Goal: Information Seeking & Learning: Learn about a topic

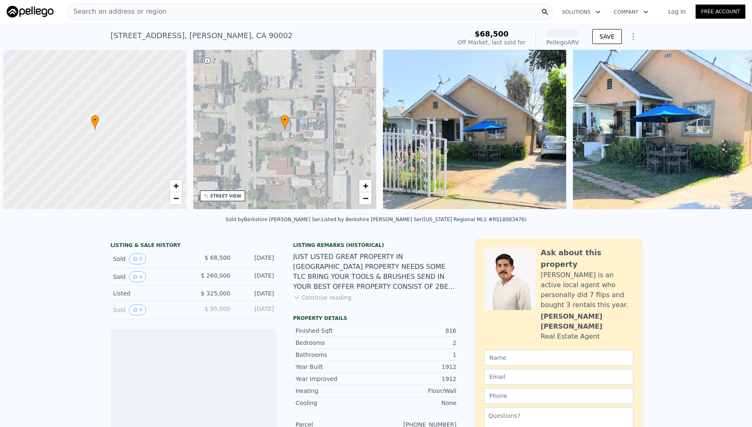
scroll to position [0, 3]
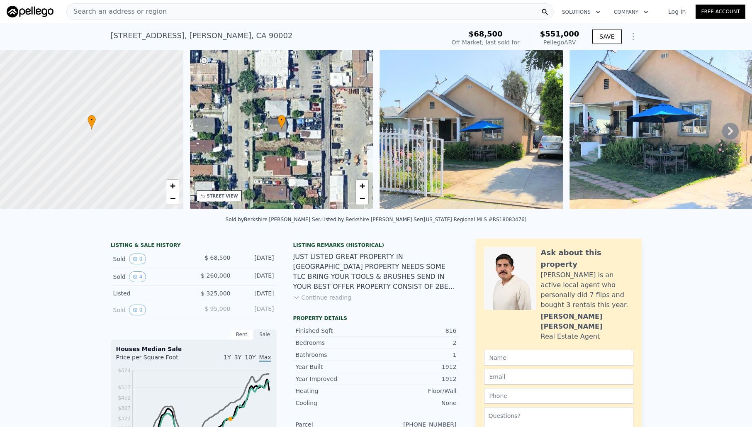
drag, startPoint x: 321, startPoint y: 296, endPoint x: 405, endPoint y: 288, distance: 84.2
click at [321, 296] on button "Continue reading" at bounding box center [322, 297] width 59 height 8
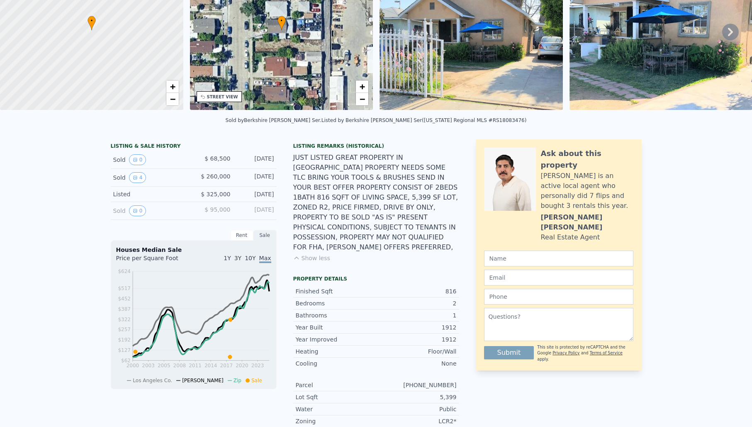
scroll to position [20, 0]
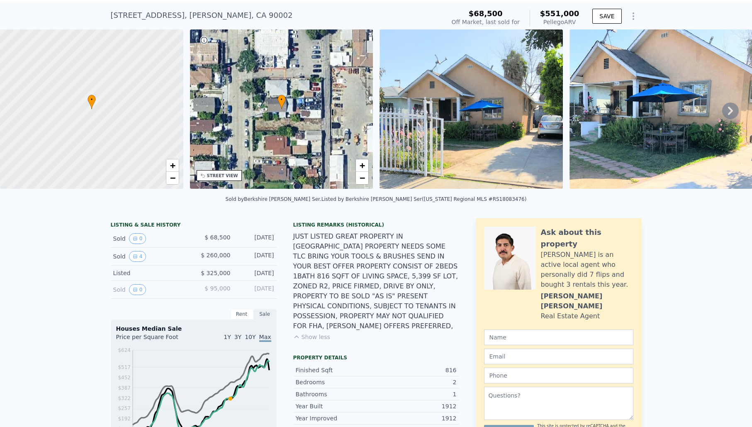
click at [731, 113] on icon at bounding box center [730, 110] width 17 height 17
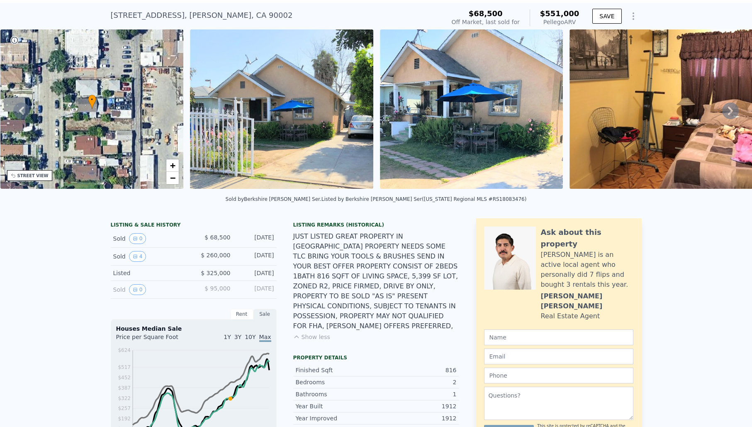
click at [731, 113] on icon at bounding box center [730, 110] width 17 height 17
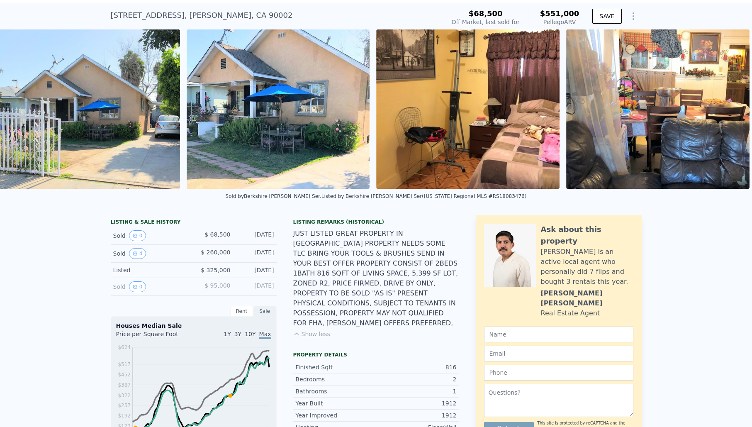
scroll to position [0, 387]
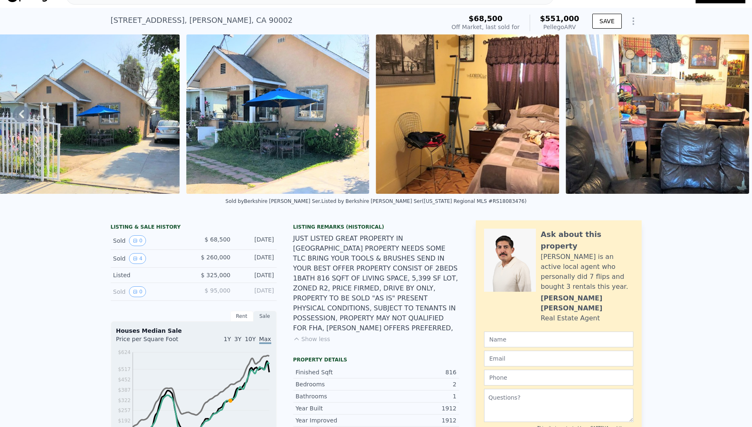
click at [731, 113] on img at bounding box center [657, 113] width 183 height 159
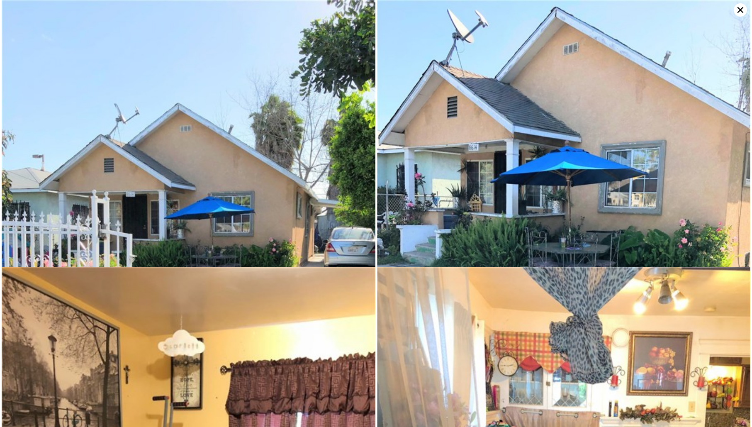
scroll to position [13, 0]
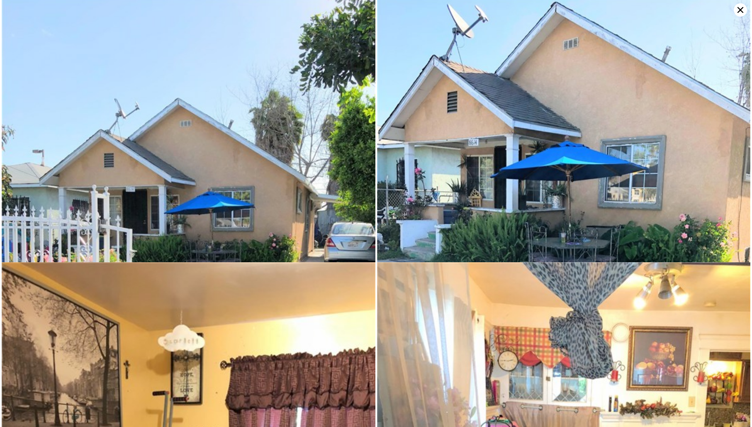
click at [709, 4] on img at bounding box center [564, 194] width 374 height 399
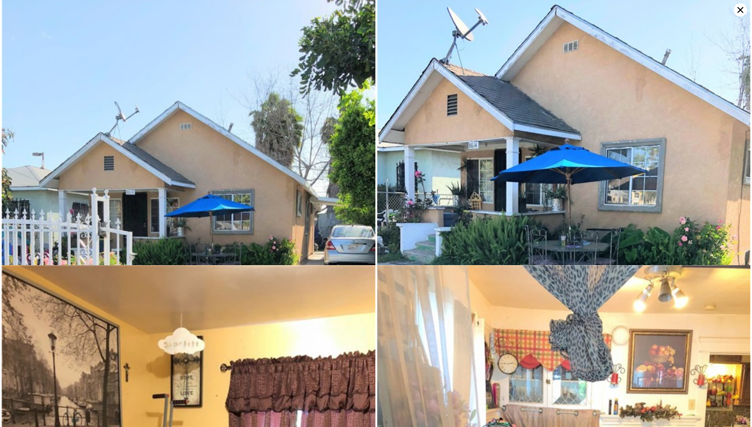
scroll to position [0, 0]
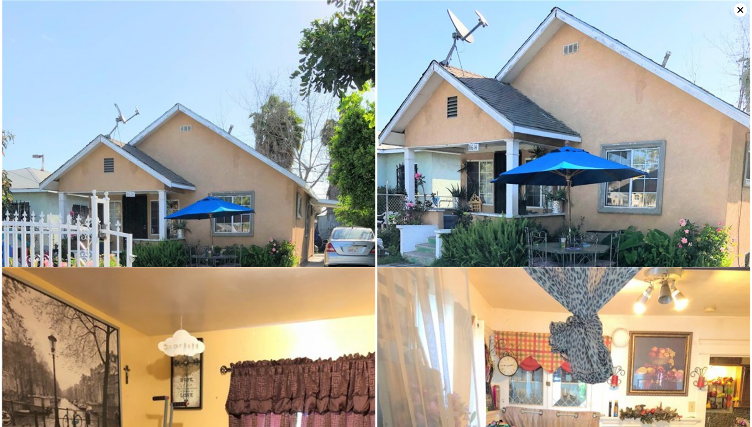
click at [742, 9] on icon at bounding box center [741, 10] width 6 height 6
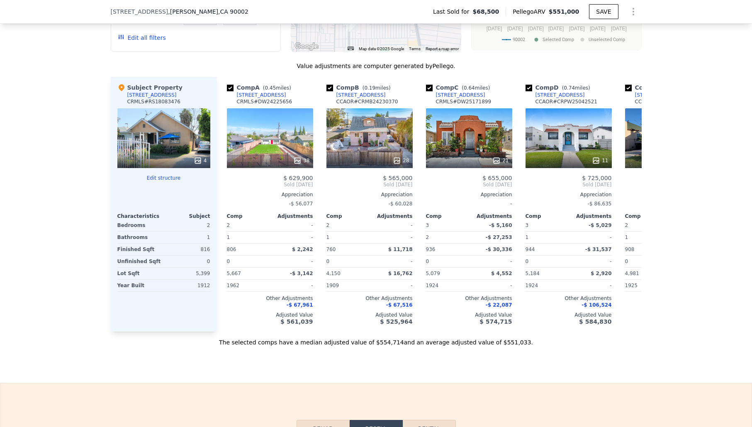
scroll to position [792, 0]
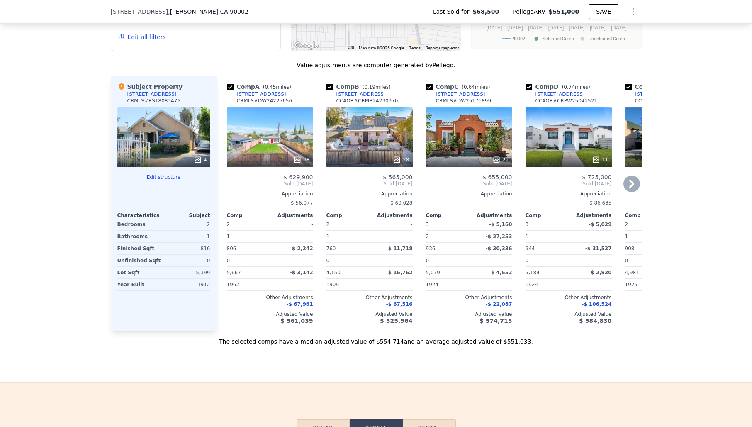
click at [634, 177] on icon at bounding box center [632, 184] width 17 height 17
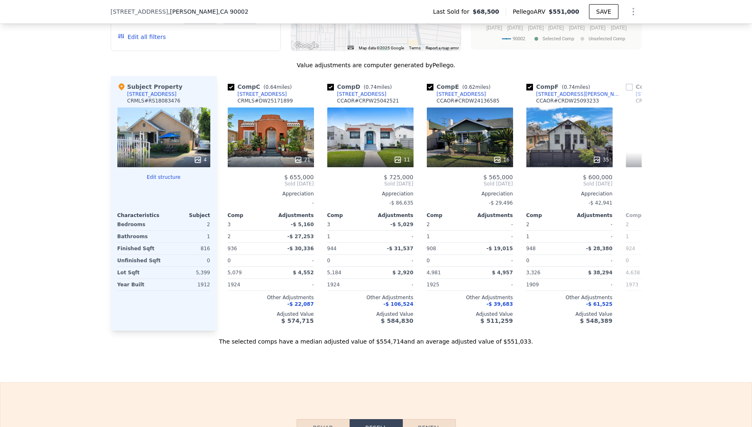
scroll to position [0, 199]
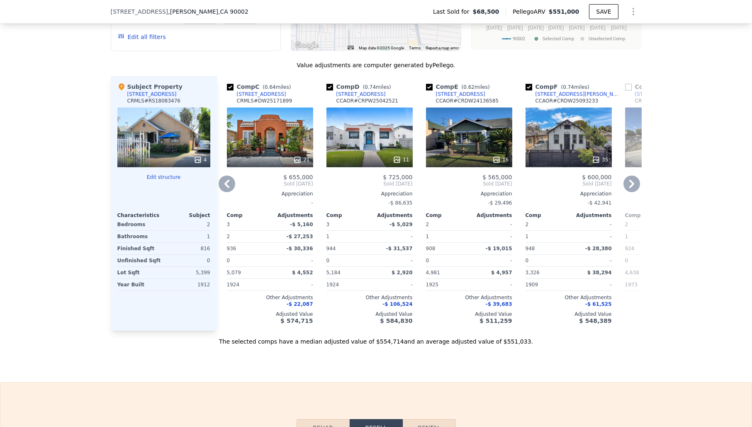
click at [557, 130] on div "35" at bounding box center [569, 137] width 86 height 60
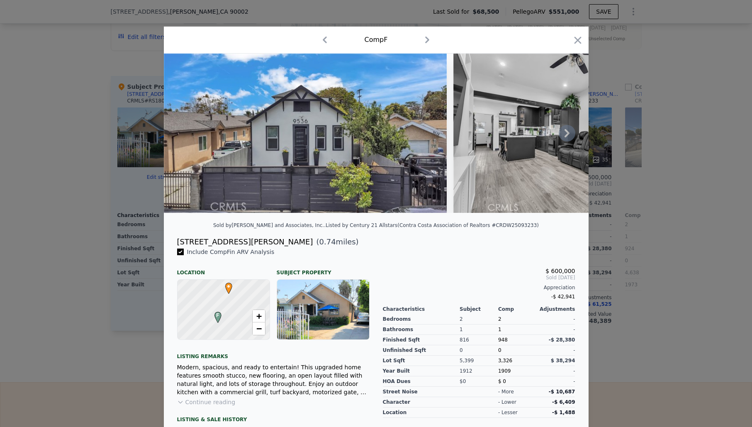
click at [564, 134] on icon at bounding box center [567, 133] width 17 height 17
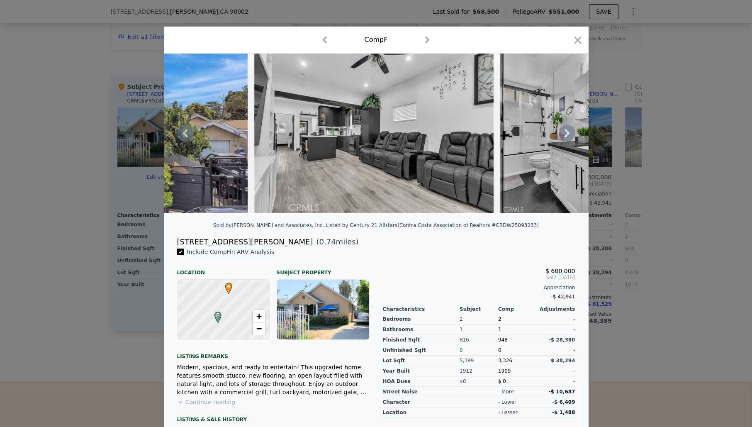
click at [564, 134] on icon at bounding box center [567, 133] width 17 height 17
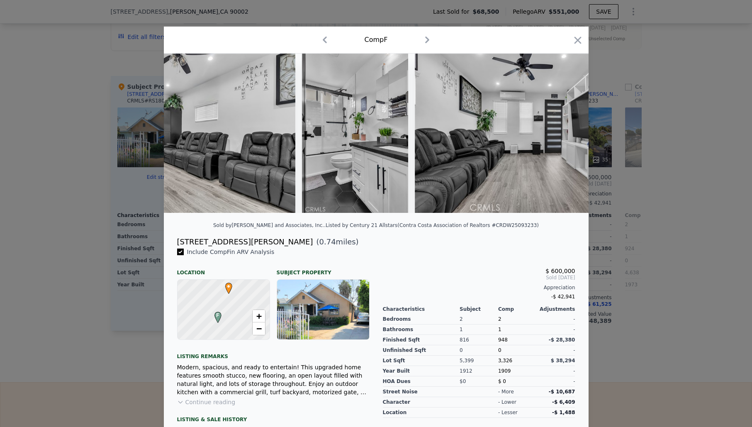
scroll to position [0, 398]
click at [564, 134] on icon at bounding box center [567, 133] width 17 height 17
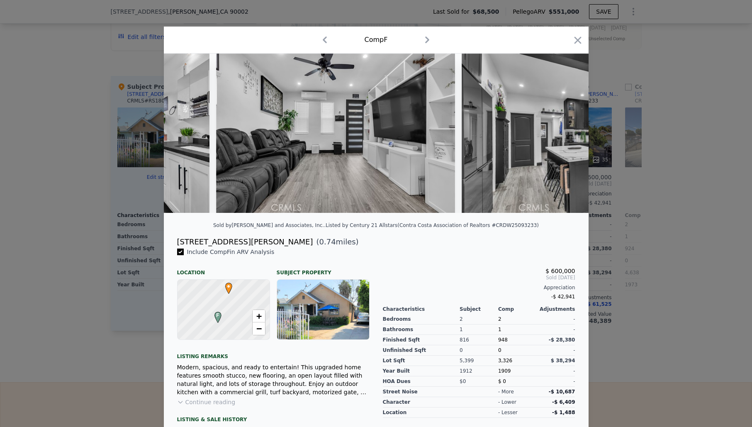
scroll to position [0, 598]
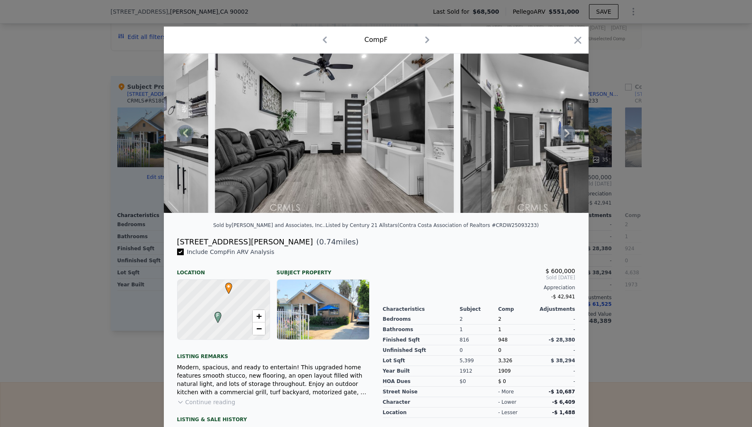
click at [564, 134] on icon at bounding box center [567, 133] width 17 height 17
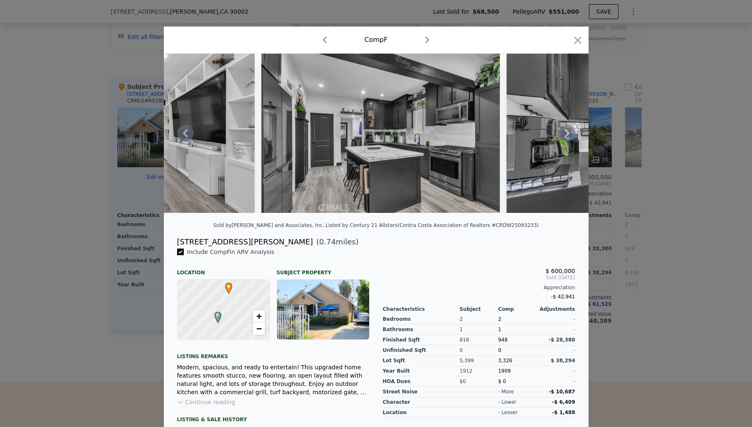
click at [564, 134] on icon at bounding box center [567, 133] width 17 height 17
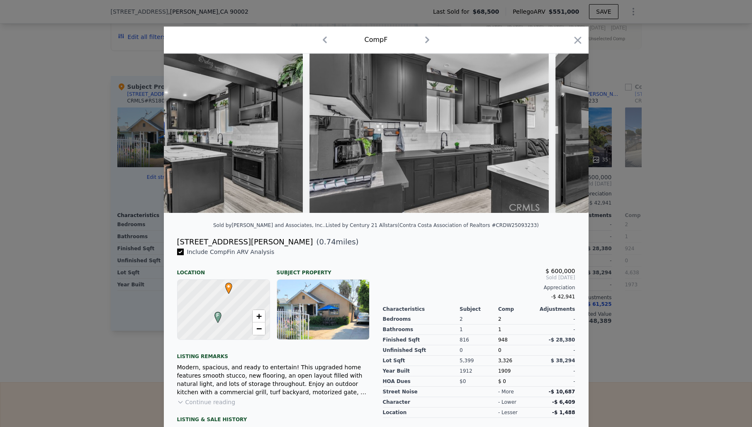
scroll to position [0, 996]
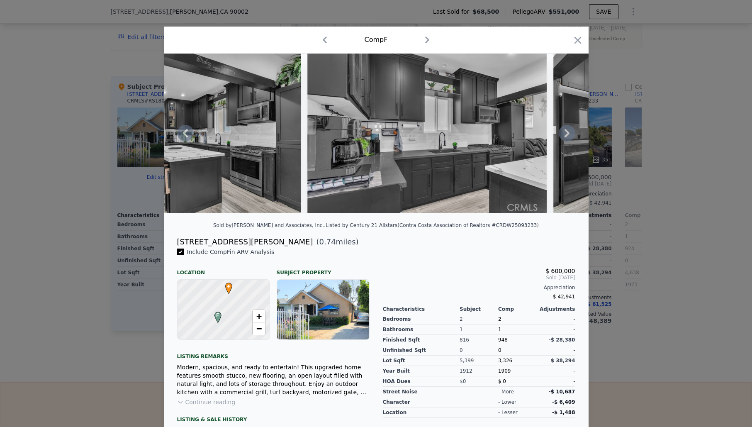
click at [564, 134] on icon at bounding box center [567, 133] width 17 height 17
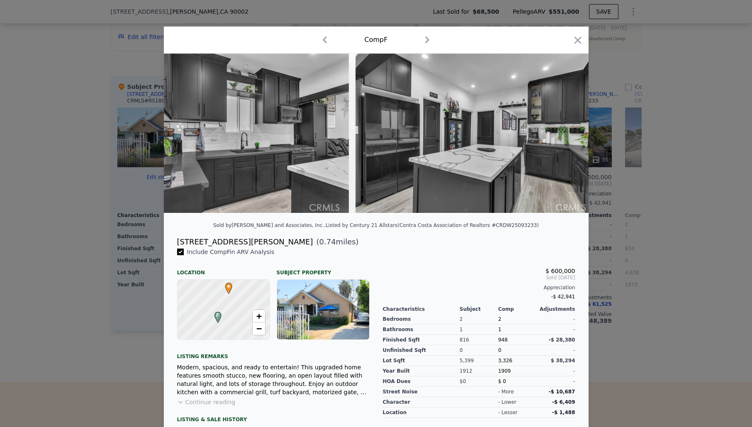
scroll to position [0, 1195]
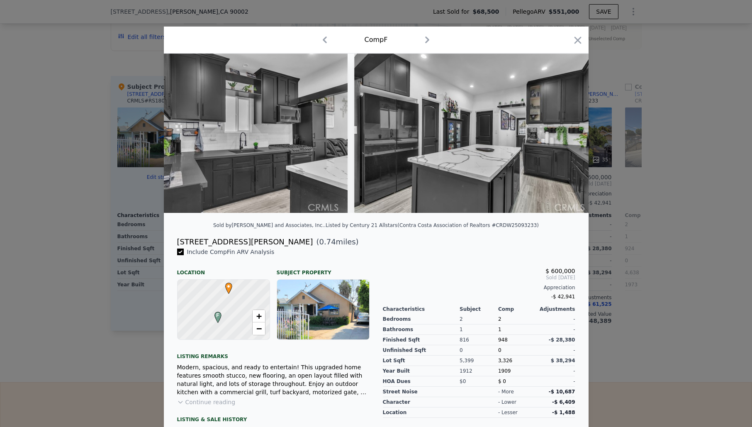
click at [564, 134] on img at bounding box center [473, 133] width 239 height 159
click at [564, 134] on icon at bounding box center [567, 133] width 17 height 17
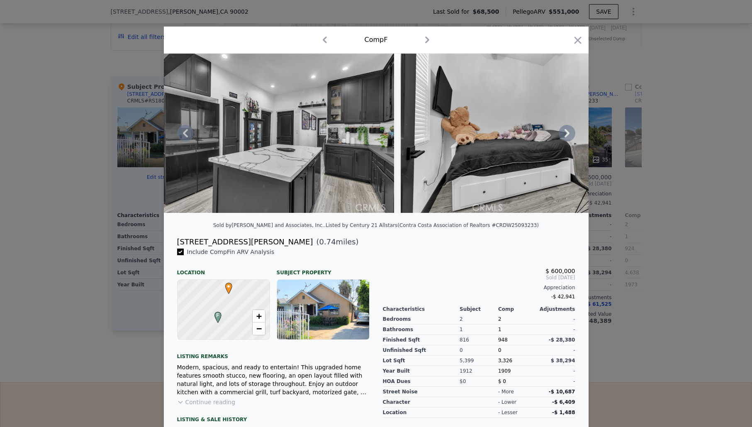
click at [564, 134] on icon at bounding box center [567, 133] width 17 height 17
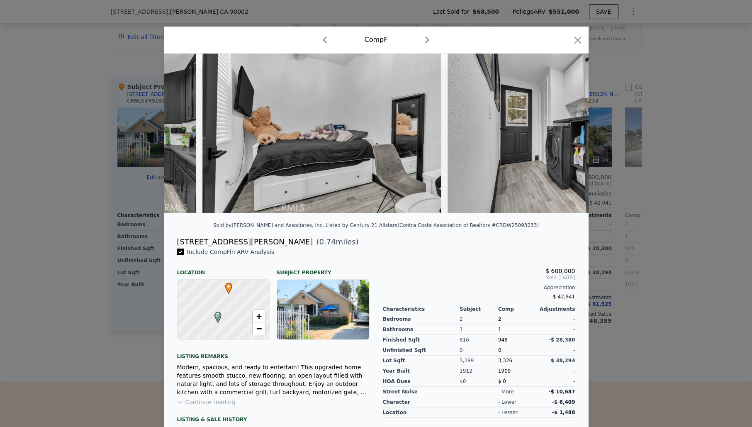
scroll to position [0, 1593]
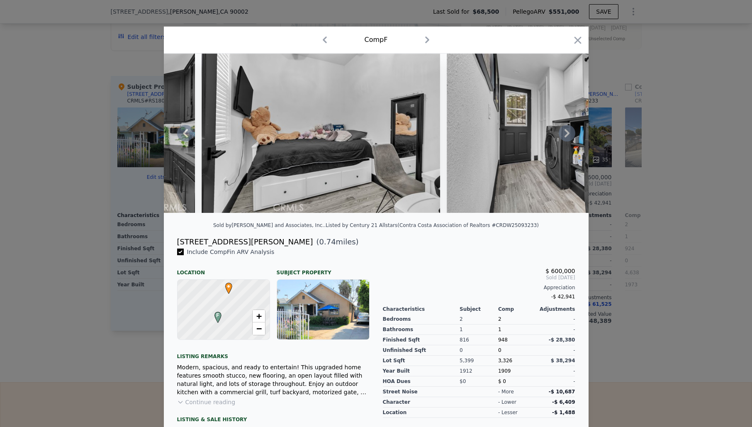
click at [564, 134] on icon at bounding box center [567, 133] width 17 height 17
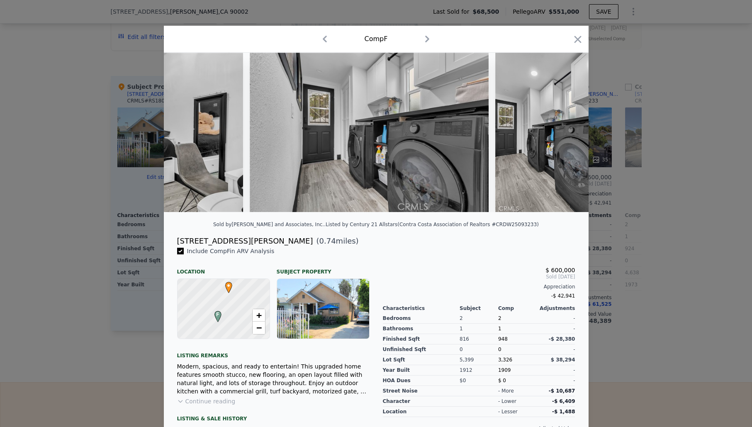
scroll to position [0, 1793]
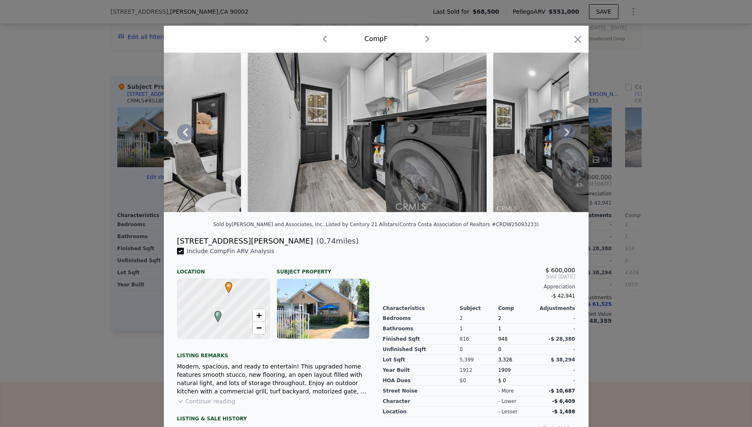
click at [564, 134] on icon at bounding box center [567, 132] width 17 height 17
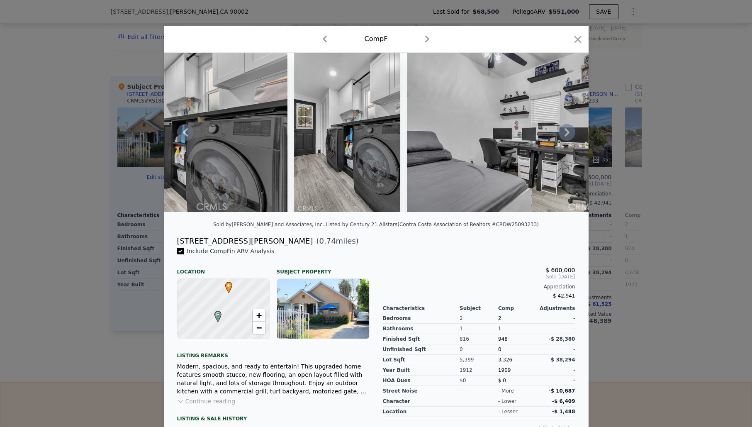
click at [564, 134] on icon at bounding box center [567, 132] width 17 height 17
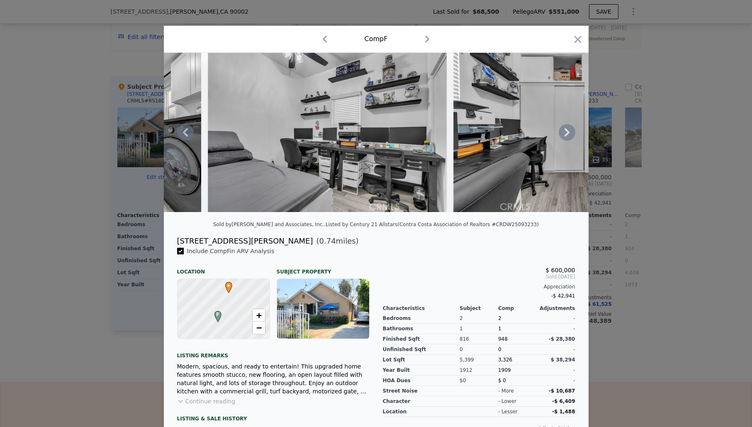
scroll to position [0, 0]
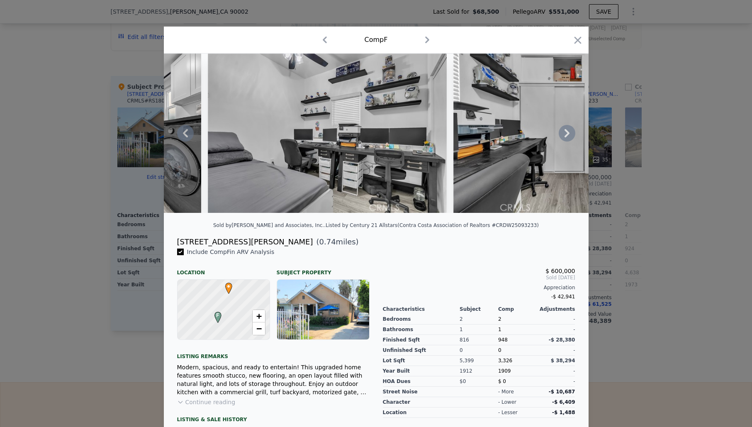
click at [564, 134] on icon at bounding box center [567, 133] width 17 height 17
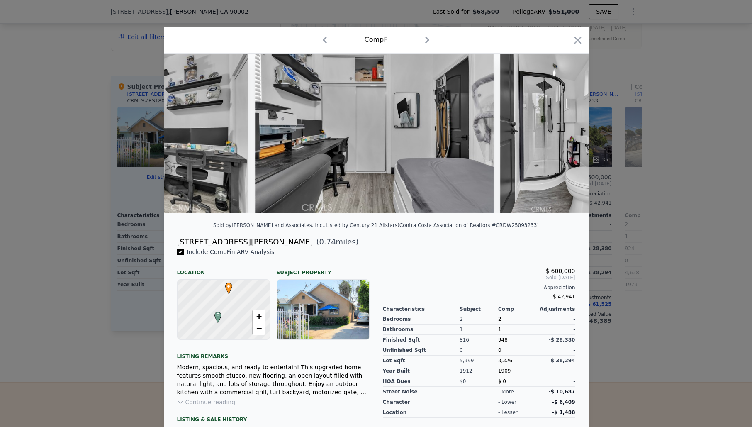
scroll to position [0, 2390]
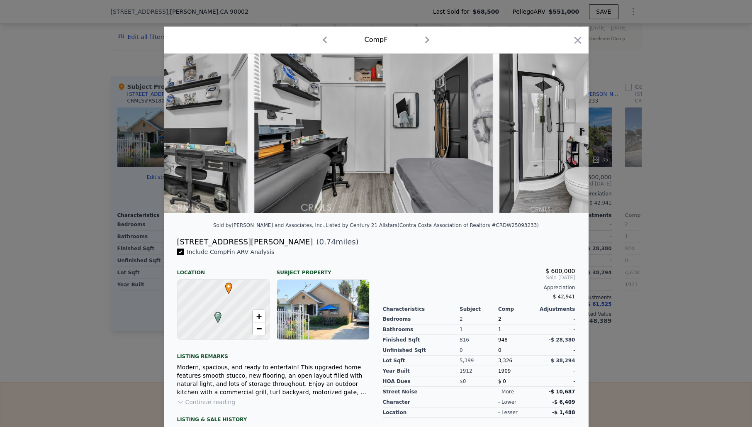
click at [564, 134] on div at bounding box center [376, 133] width 425 height 159
click at [564, 134] on icon at bounding box center [567, 133] width 17 height 17
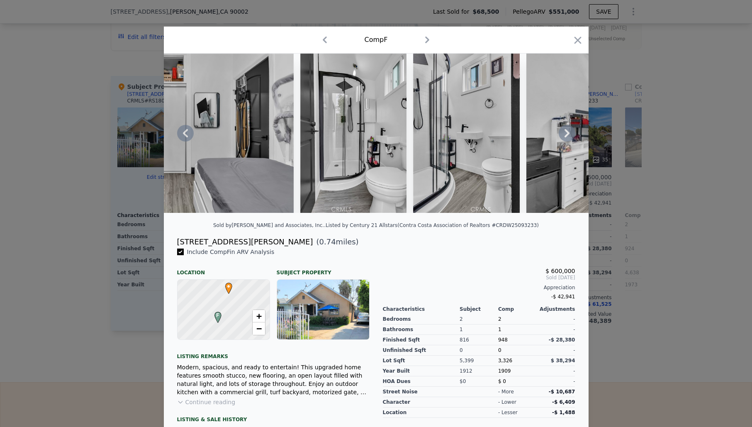
click at [564, 134] on icon at bounding box center [567, 133] width 17 height 17
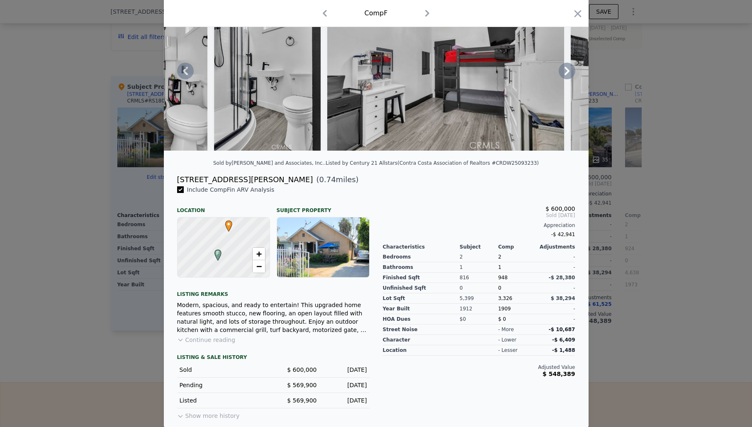
scroll to position [63, 0]
click at [307, 282] on div "Include Comp F in ARV Analysis Location Subject Property F • + − Listing remark…" at bounding box center [274, 303] width 206 height 236
click at [210, 340] on button "Continue reading" at bounding box center [206, 339] width 59 height 8
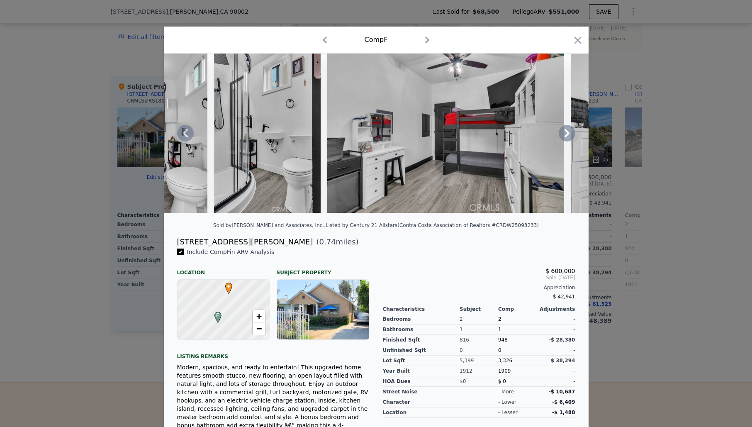
scroll to position [0, 0]
click at [571, 134] on icon at bounding box center [567, 133] width 17 height 17
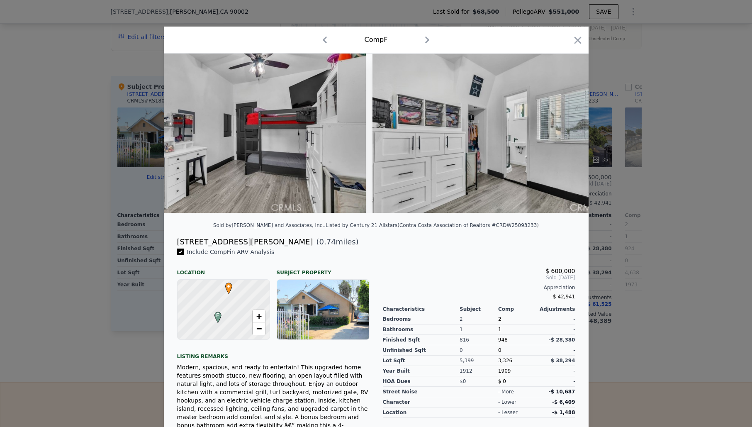
scroll to position [0, 2988]
click at [571, 134] on img at bounding box center [491, 133] width 239 height 159
click at [571, 134] on icon at bounding box center [567, 133] width 17 height 17
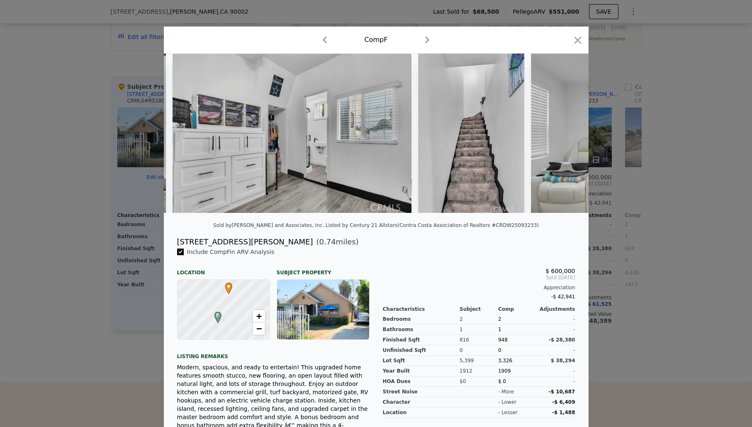
scroll to position [0, 0]
click at [571, 134] on img at bounding box center [650, 133] width 239 height 159
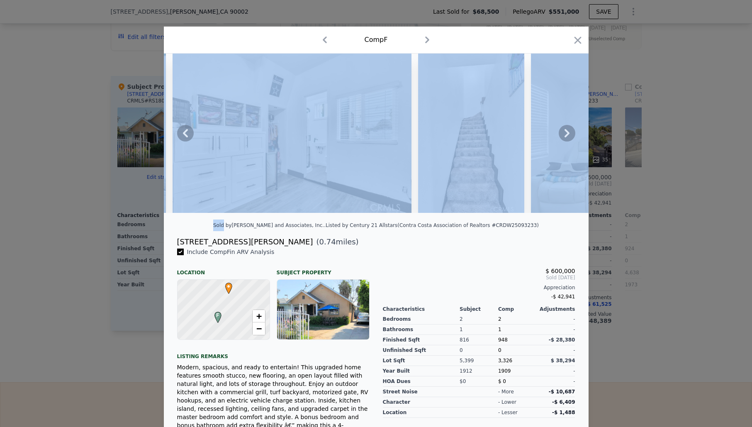
click at [571, 134] on icon at bounding box center [567, 133] width 17 height 17
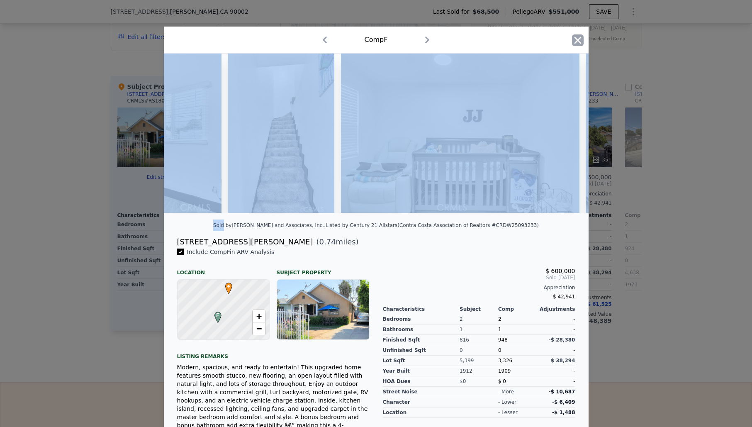
scroll to position [0, 3386]
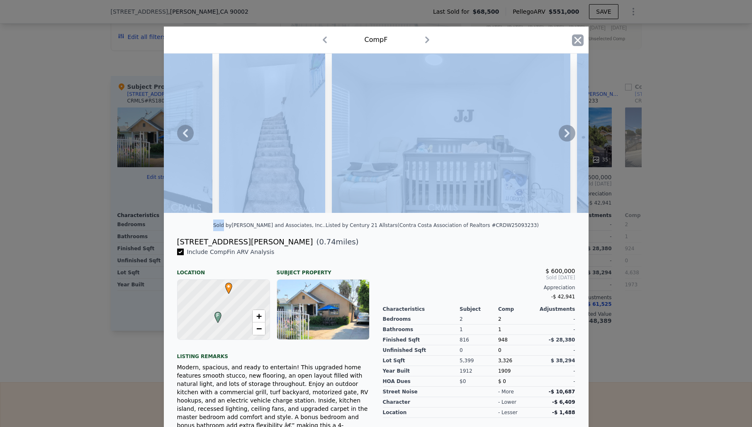
drag, startPoint x: 575, startPoint y: 41, endPoint x: 561, endPoint y: 124, distance: 84.1
click at [575, 42] on icon "button" at bounding box center [578, 40] width 12 height 12
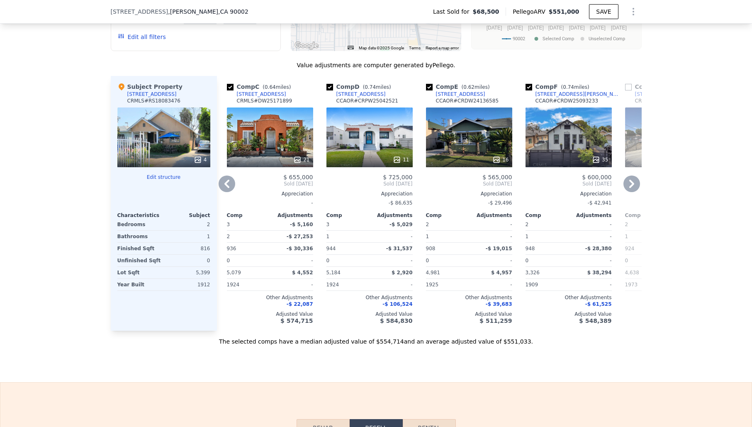
click at [629, 176] on icon at bounding box center [632, 184] width 17 height 17
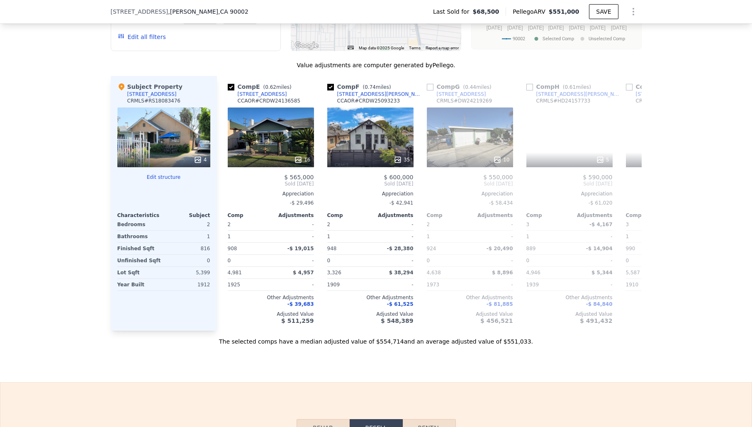
scroll to position [0, 398]
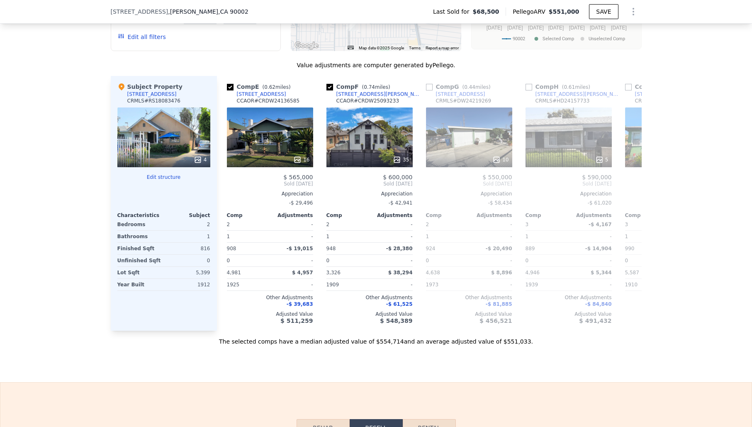
click at [698, 171] on div "We found 12 sales that match your search Listings provided by [US_STATE] Region…" at bounding box center [376, 114] width 752 height 464
click at [632, 180] on icon at bounding box center [632, 184] width 5 height 8
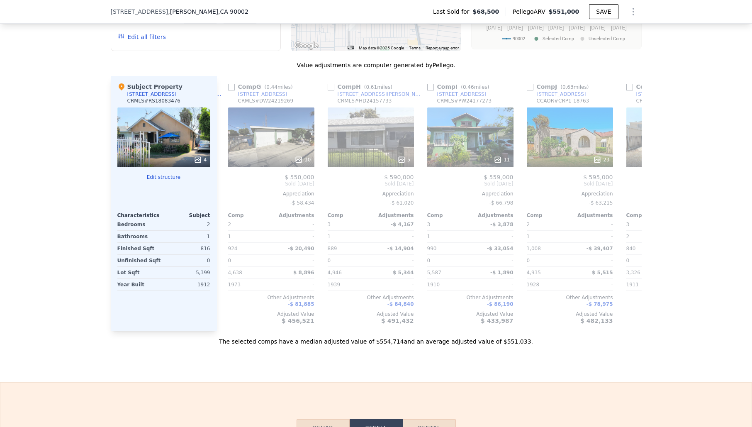
scroll to position [0, 598]
click at [631, 180] on icon at bounding box center [632, 184] width 5 height 8
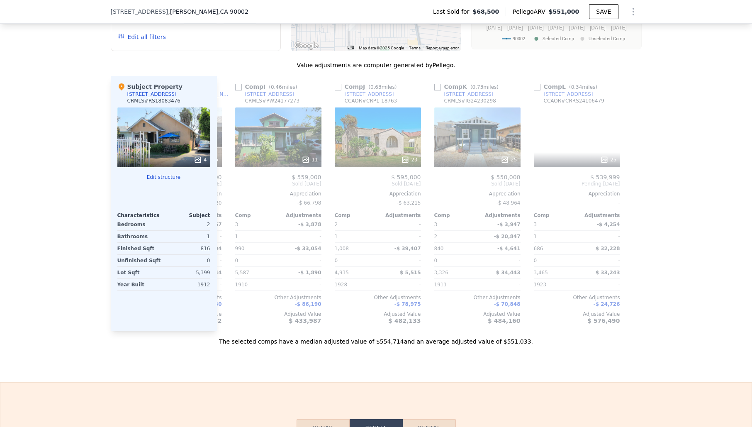
scroll to position [0, 790]
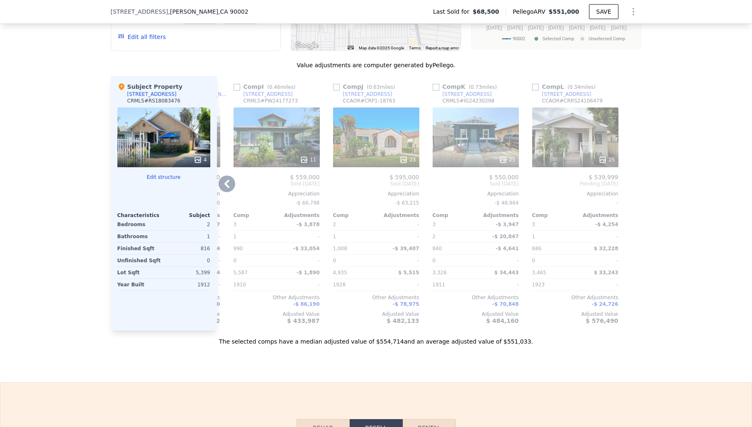
click at [226, 180] on icon at bounding box center [226, 184] width 5 height 8
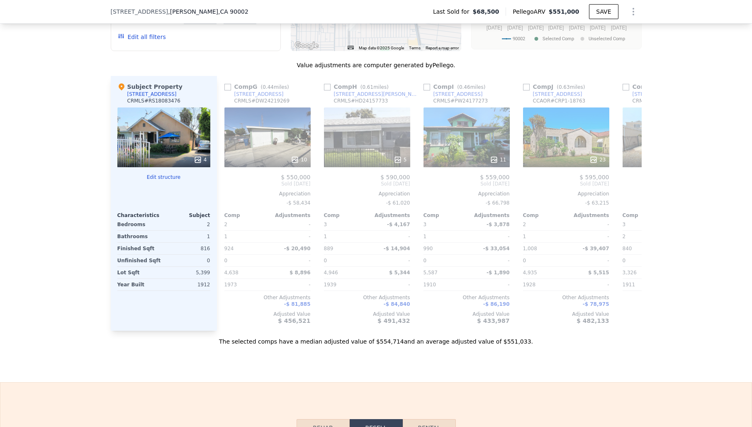
scroll to position [0, 591]
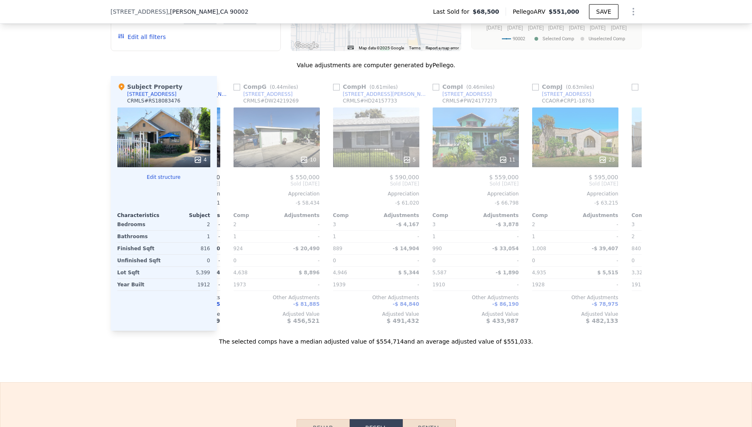
click at [226, 172] on div "Comp A ( 0.45 miles) [STREET_ADDRESS] # DW24225656 38 $ 629,900 Sold [DATE] App…" at bounding box center [429, 203] width 425 height 255
click at [226, 180] on icon at bounding box center [226, 184] width 5 height 8
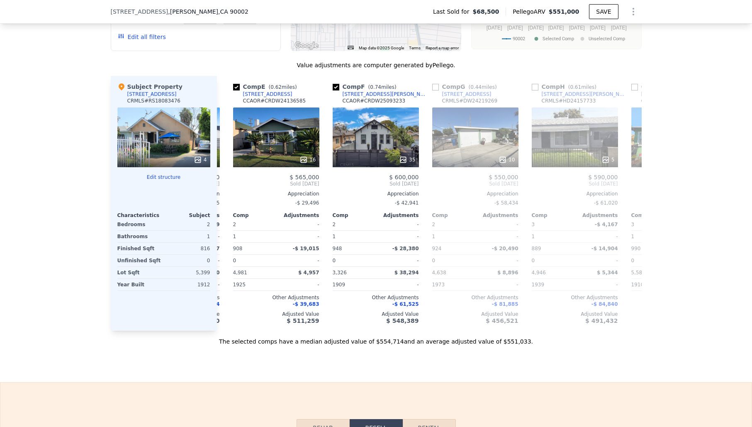
scroll to position [0, 392]
click at [226, 172] on div "Comp A ( 0.45 miles) [STREET_ADDRESS] # DW24225656 38 $ 629,900 Sold [DATE] App…" at bounding box center [429, 203] width 425 height 255
click at [226, 180] on icon at bounding box center [226, 184] width 5 height 8
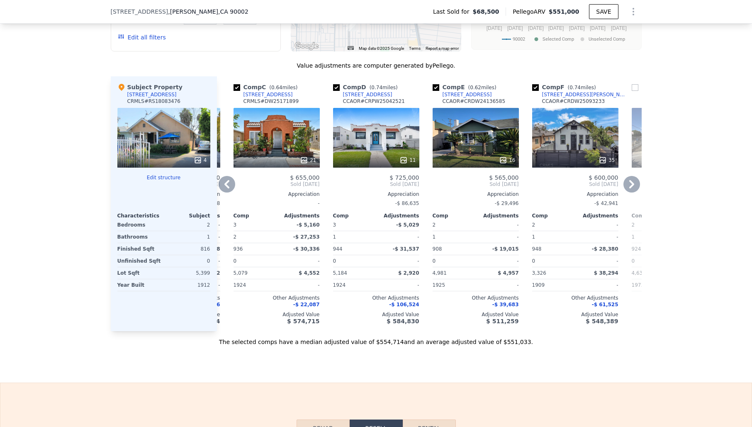
click at [226, 180] on icon at bounding box center [226, 184] width 5 height 8
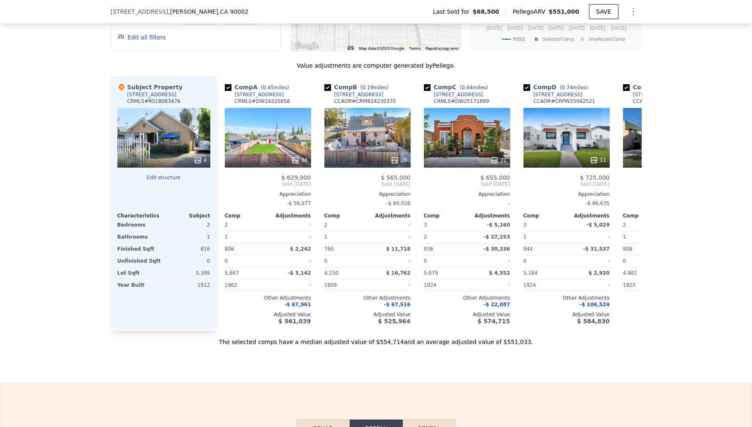
scroll to position [0, 0]
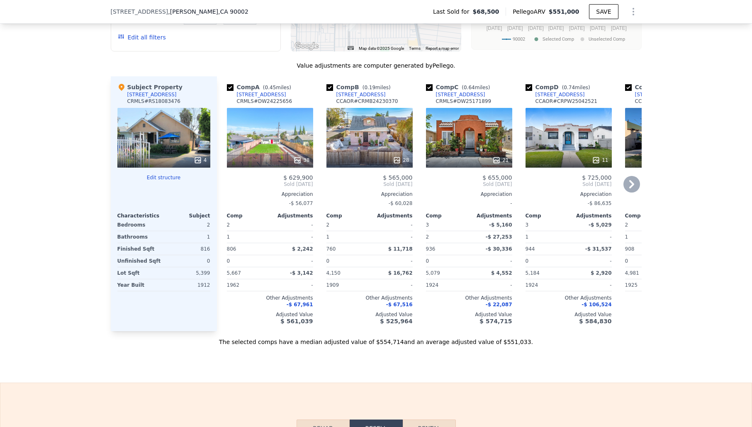
click at [280, 134] on div "38" at bounding box center [270, 138] width 86 height 60
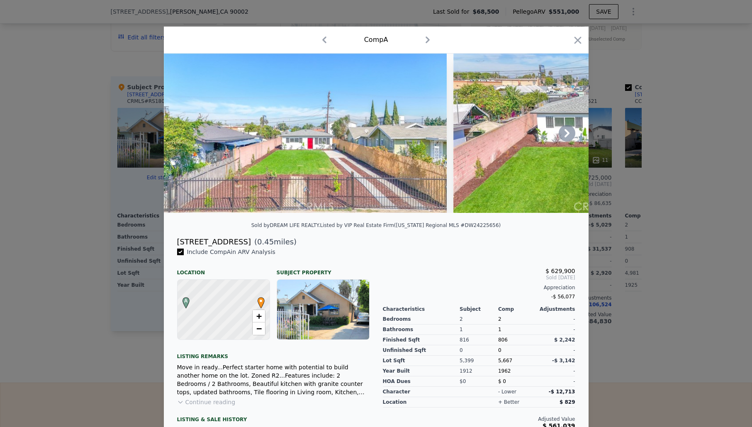
click at [570, 135] on icon at bounding box center [567, 133] width 17 height 17
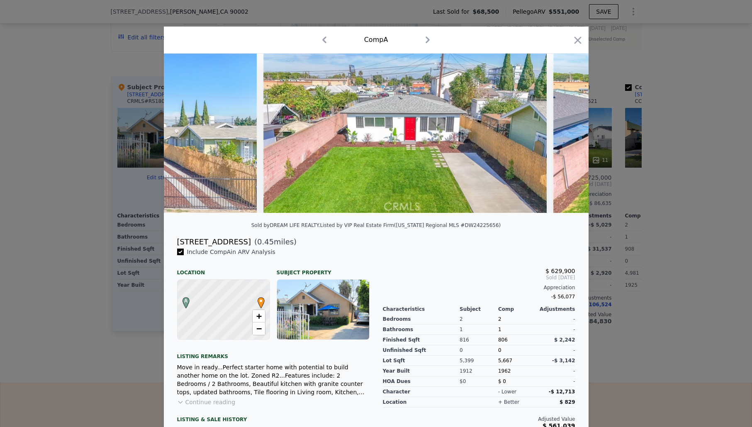
scroll to position [0, 199]
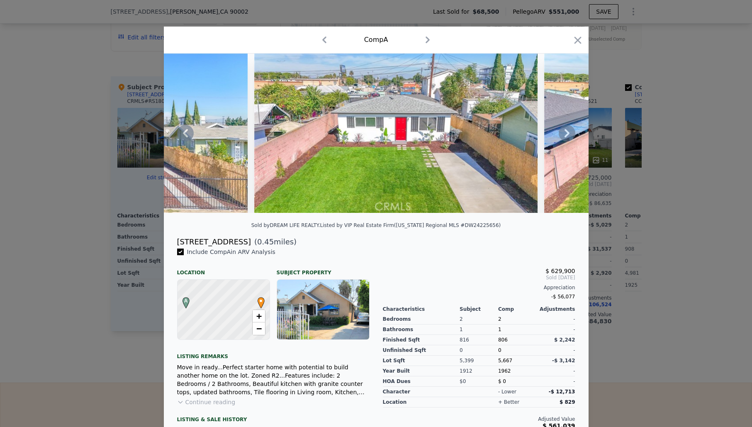
click at [566, 135] on icon at bounding box center [567, 133] width 5 height 8
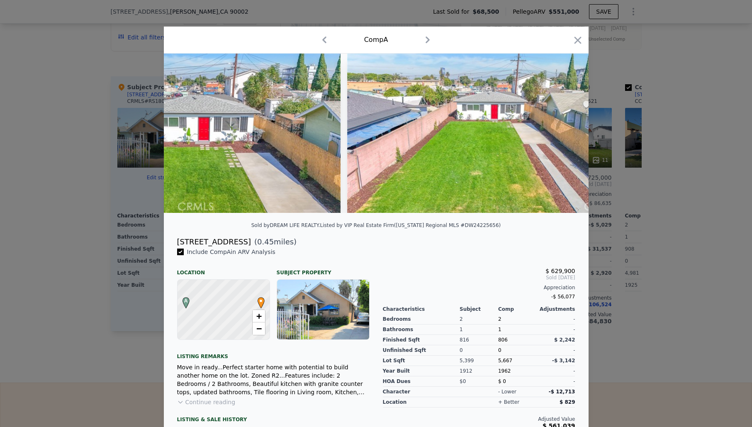
scroll to position [0, 398]
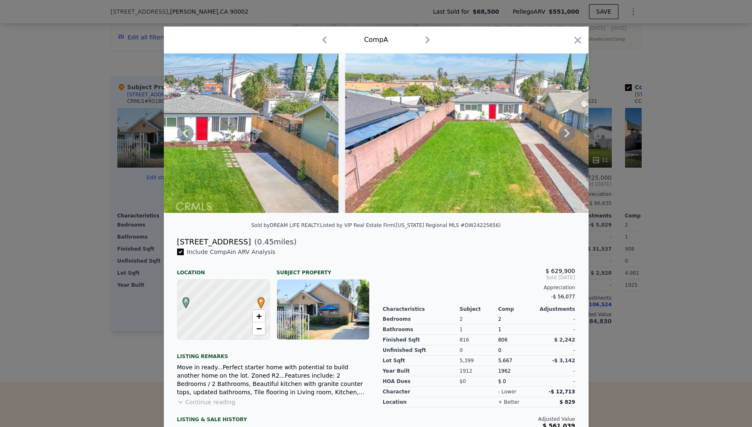
click at [566, 135] on icon at bounding box center [567, 133] width 5 height 8
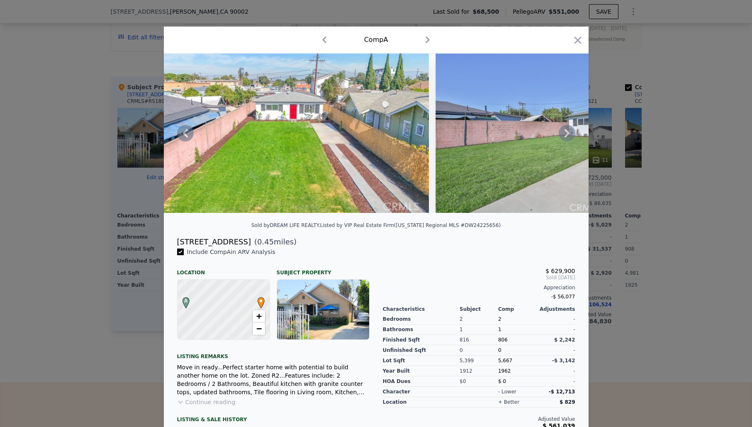
click at [566, 135] on icon at bounding box center [567, 133] width 5 height 8
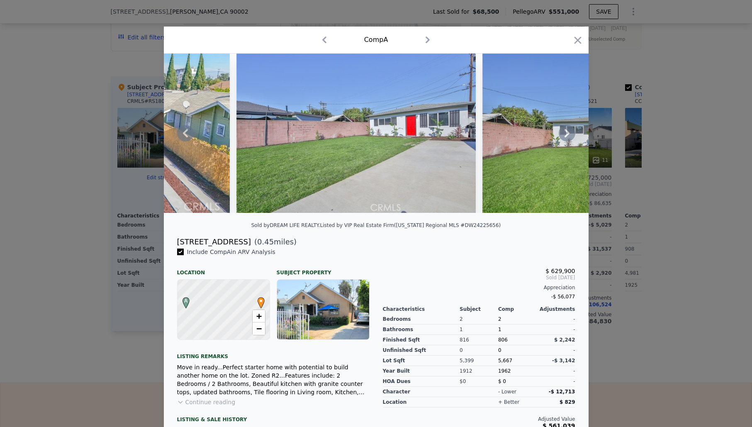
scroll to position [50, 0]
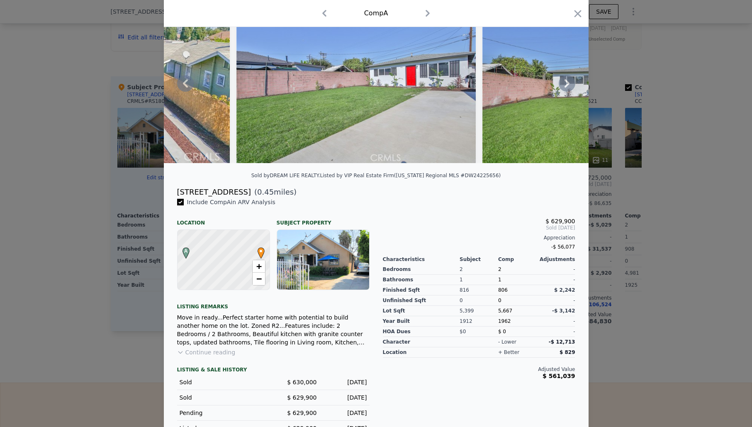
click at [215, 351] on button "Continue reading" at bounding box center [206, 352] width 59 height 8
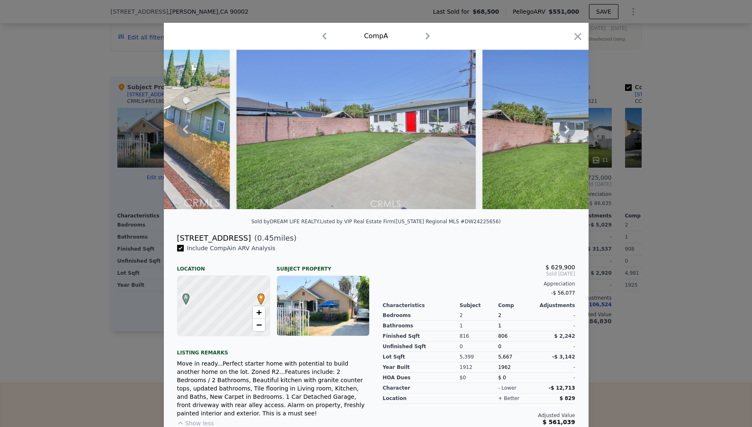
scroll to position [0, 0]
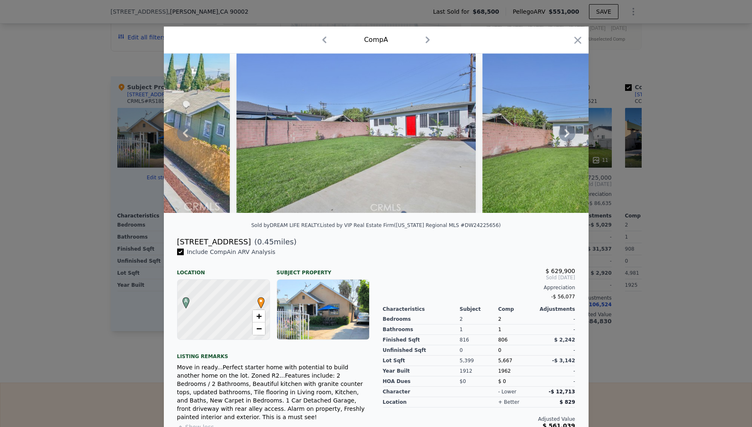
click at [568, 137] on icon at bounding box center [567, 133] width 17 height 17
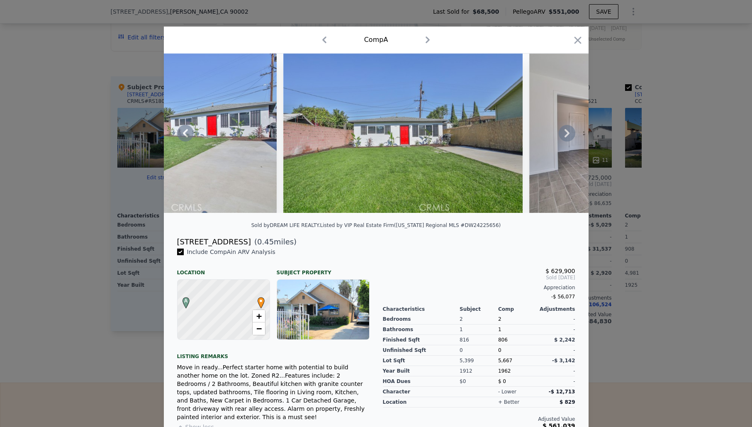
click at [568, 136] on icon at bounding box center [567, 133] width 17 height 17
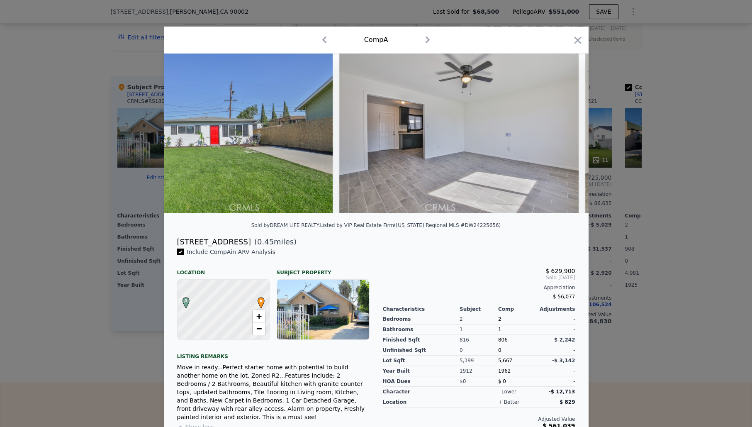
scroll to position [0, 1195]
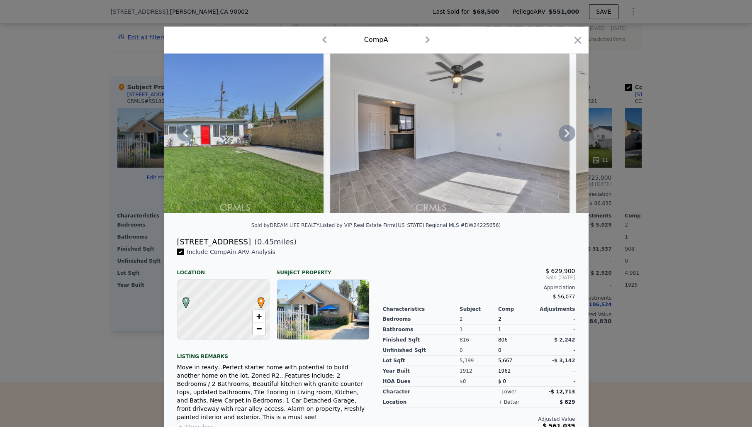
click at [568, 136] on icon at bounding box center [567, 133] width 17 height 17
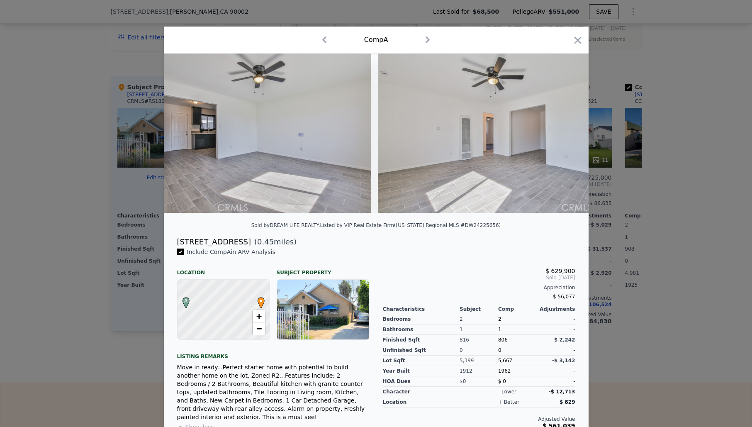
scroll to position [0, 1394]
click at [568, 136] on icon at bounding box center [567, 133] width 17 height 17
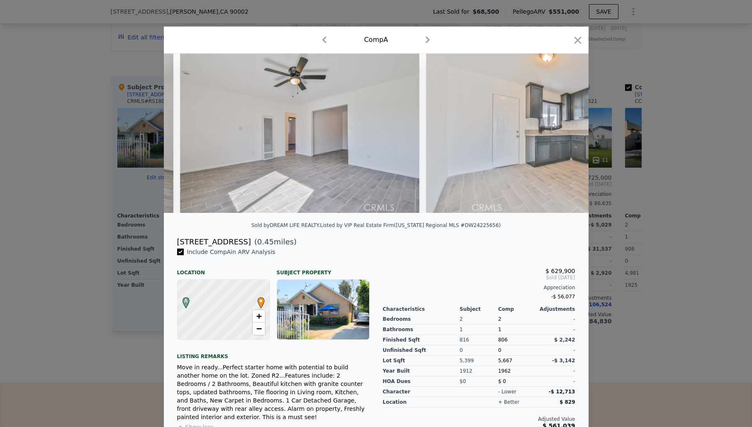
scroll to position [0, 1593]
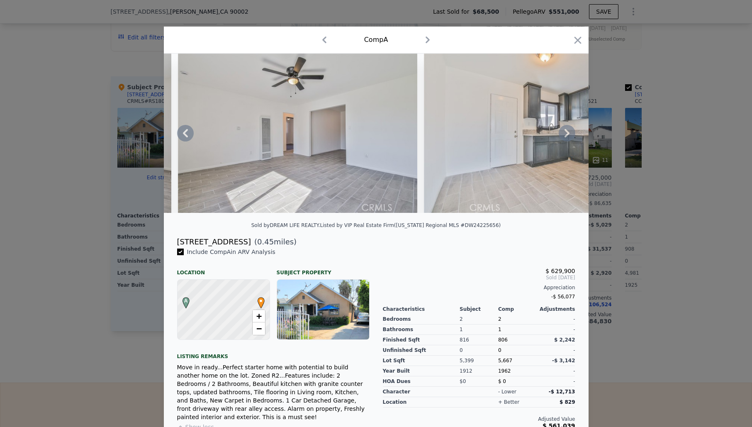
click at [568, 136] on icon at bounding box center [567, 133] width 17 height 17
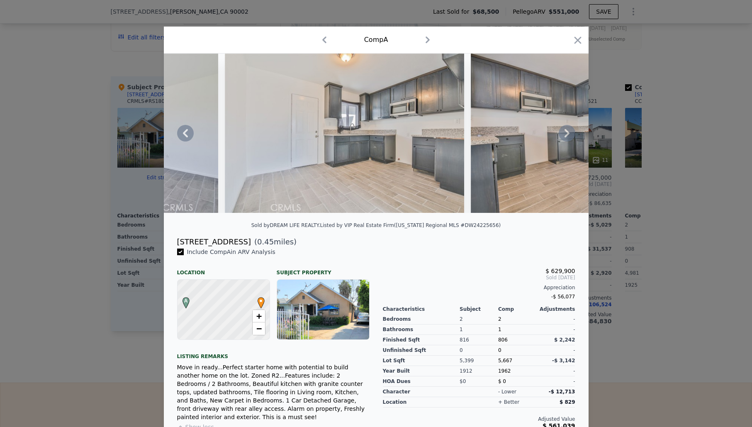
click at [568, 136] on icon at bounding box center [567, 133] width 17 height 17
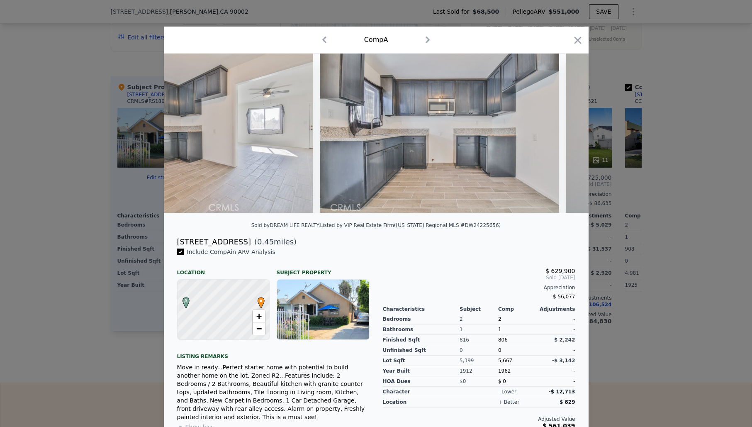
scroll to position [0, 2191]
click at [576, 42] on icon "button" at bounding box center [577, 40] width 7 height 7
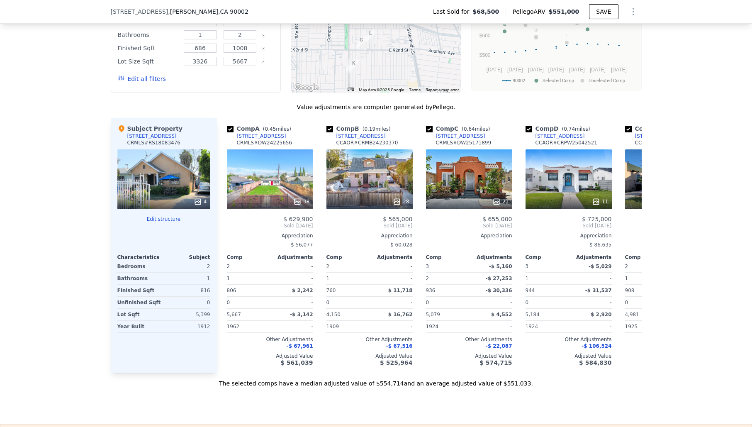
scroll to position [749, 0]
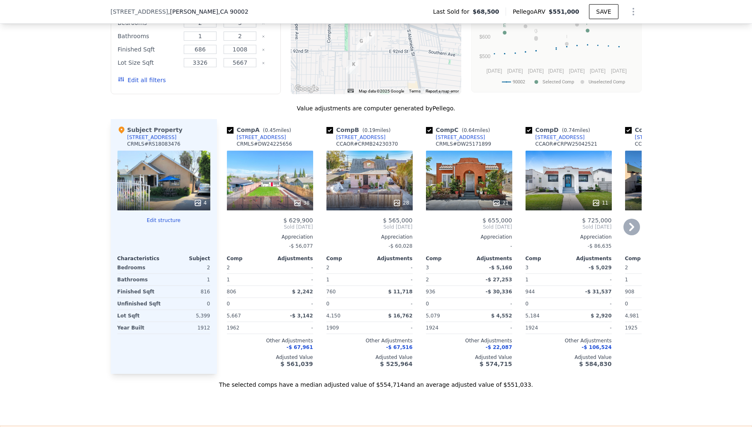
click at [632, 220] on icon at bounding box center [632, 227] width 17 height 17
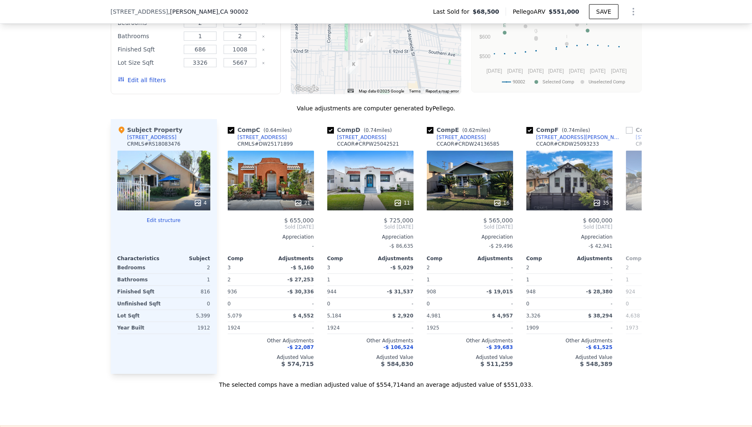
scroll to position [0, 199]
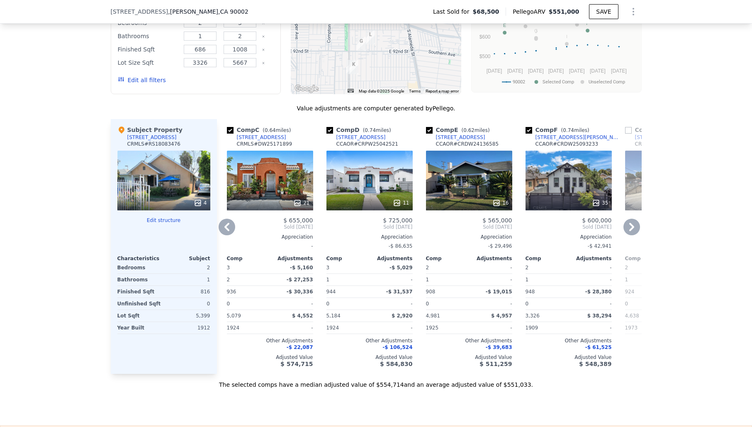
click at [632, 223] on icon at bounding box center [632, 227] width 5 height 8
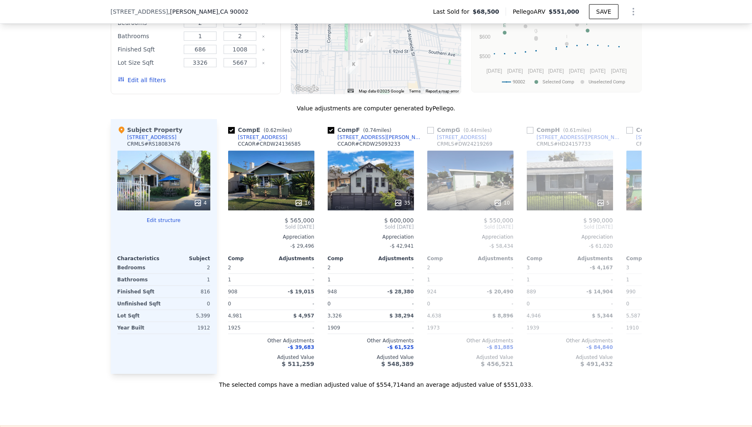
scroll to position [0, 398]
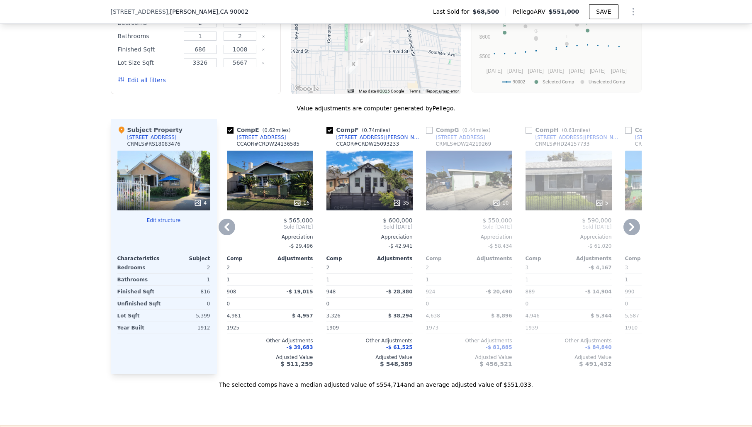
drag, startPoint x: 713, startPoint y: 183, endPoint x: 669, endPoint y: 194, distance: 45.8
click at [712, 183] on div "We found 12 sales that match your search Listings provided by [US_STATE] Region…" at bounding box center [376, 157] width 752 height 464
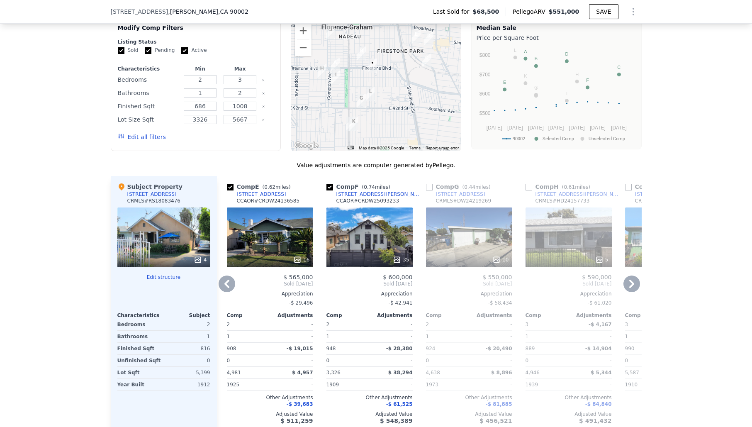
drag, startPoint x: 699, startPoint y: 63, endPoint x: 671, endPoint y: 9, distance: 60.5
click at [698, 58] on div "We found 12 sales that match your search Listings provided by [US_STATE] Region…" at bounding box center [376, 214] width 752 height 464
click at [629, 276] on icon at bounding box center [632, 284] width 17 height 17
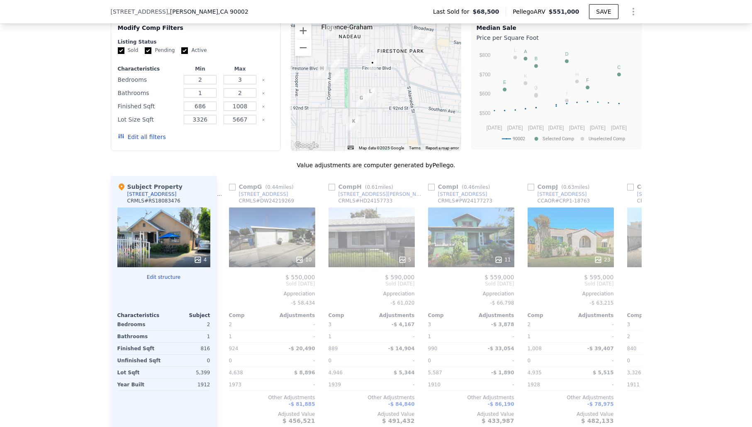
scroll to position [0, 598]
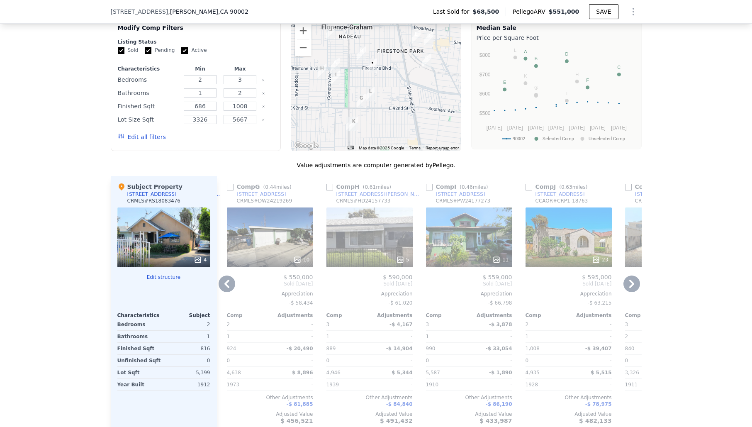
click at [227, 280] on icon at bounding box center [226, 284] width 5 height 8
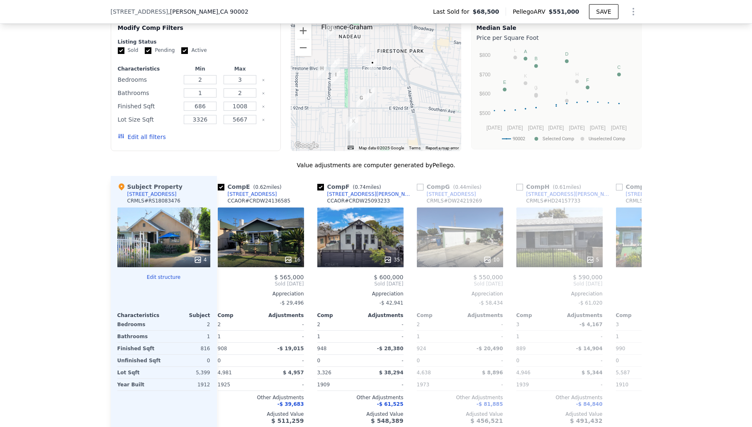
scroll to position [0, 398]
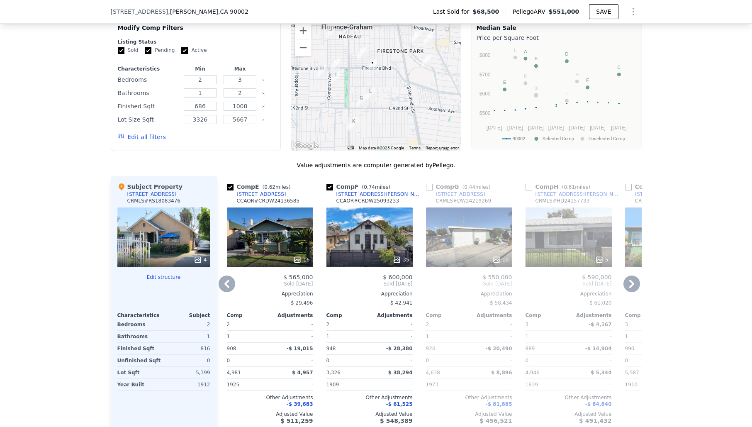
click at [227, 280] on icon at bounding box center [226, 284] width 5 height 8
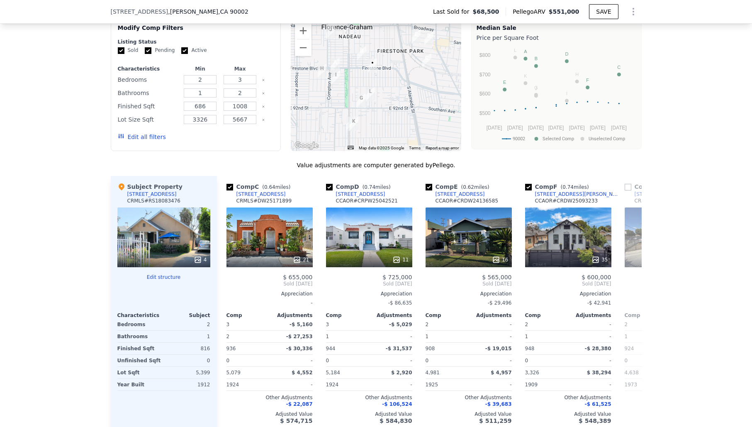
scroll to position [0, 199]
click at [227, 280] on icon at bounding box center [226, 284] width 5 height 8
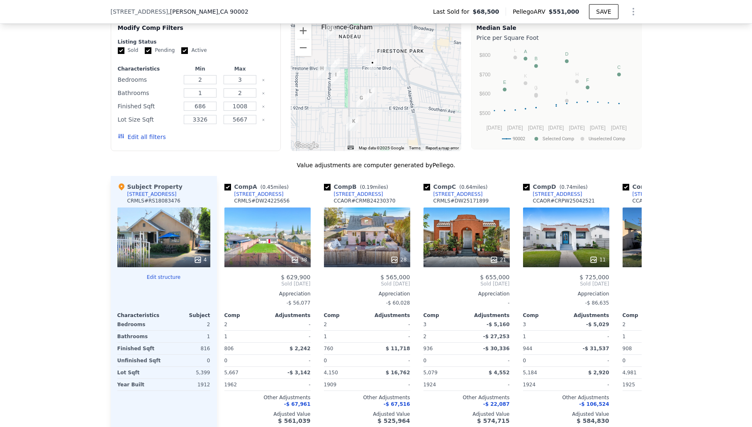
scroll to position [0, 0]
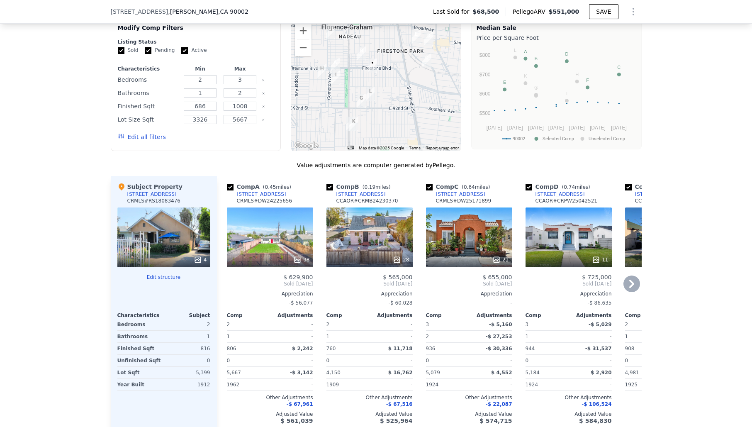
click at [634, 276] on icon at bounding box center [632, 284] width 17 height 17
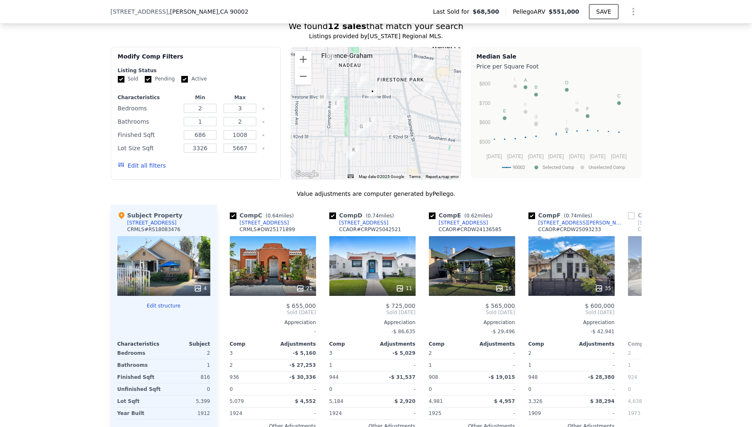
scroll to position [0, 199]
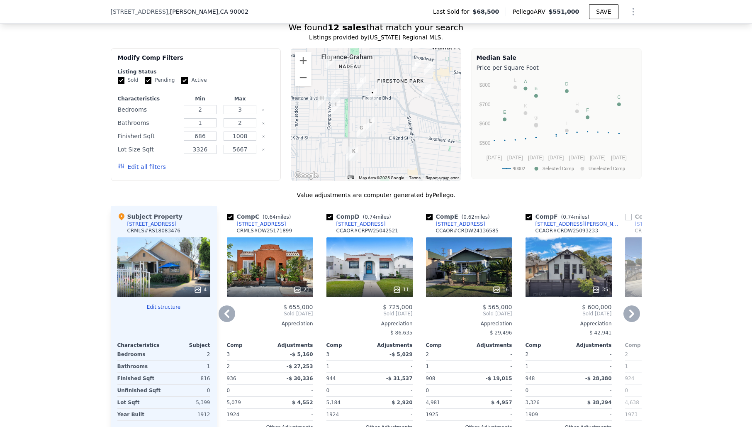
click at [633, 310] on icon at bounding box center [632, 314] width 5 height 8
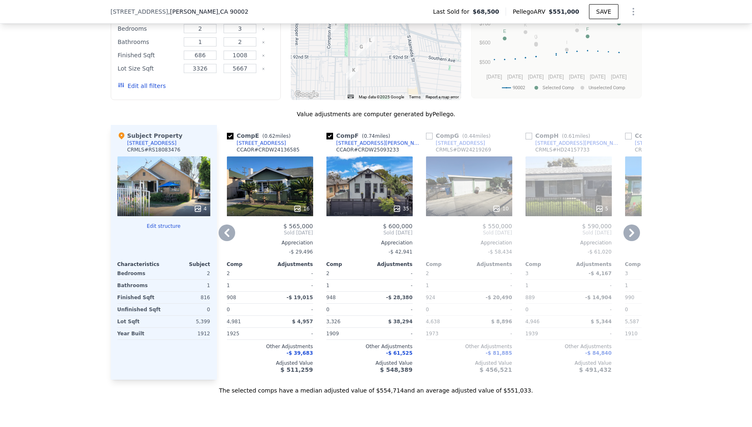
scroll to position [746, 0]
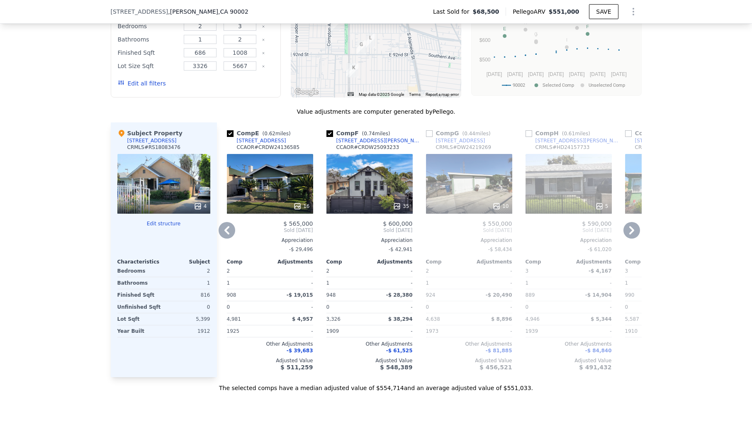
click at [629, 224] on icon at bounding box center [632, 230] width 17 height 17
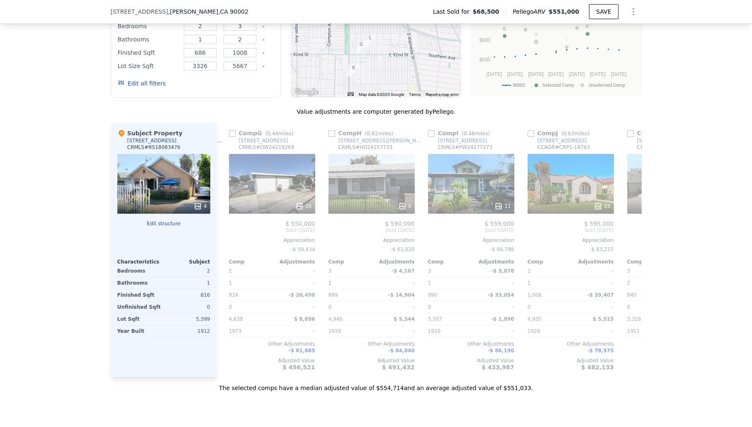
scroll to position [0, 598]
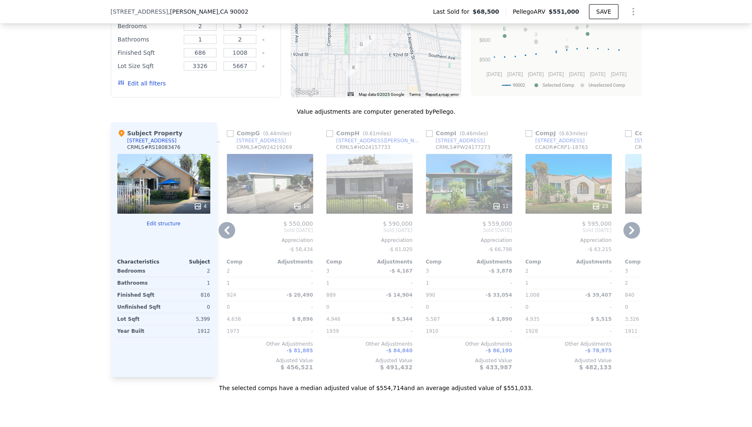
click at [629, 224] on icon at bounding box center [632, 230] width 17 height 17
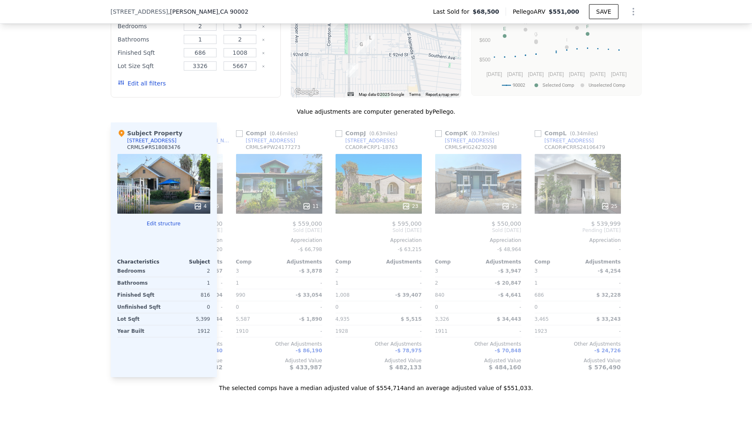
scroll to position [0, 790]
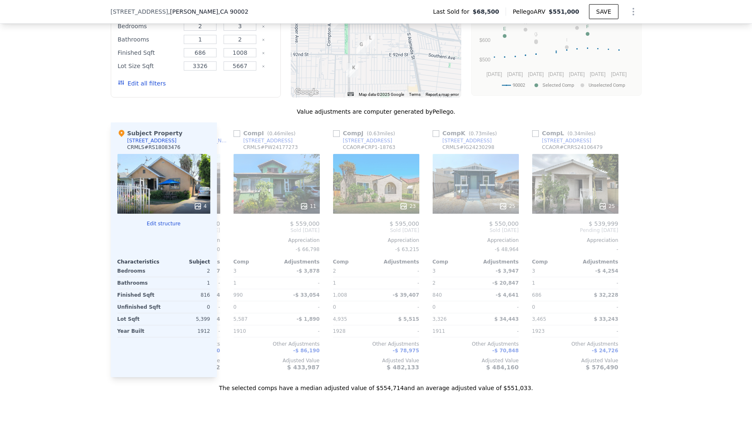
drag, startPoint x: 653, startPoint y: 121, endPoint x: 643, endPoint y: 127, distance: 11.7
click at [652, 122] on div "We found 12 sales that match your search Listings provided by [US_STATE] Region…" at bounding box center [376, 160] width 752 height 464
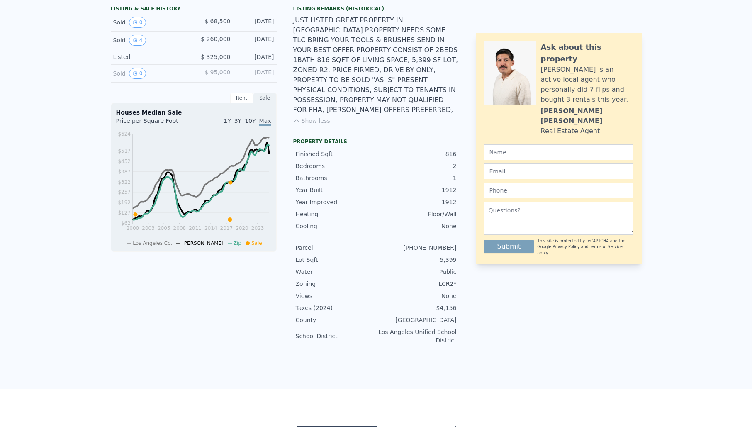
scroll to position [0, 0]
